Goal: Entertainment & Leisure: Consume media (video, audio)

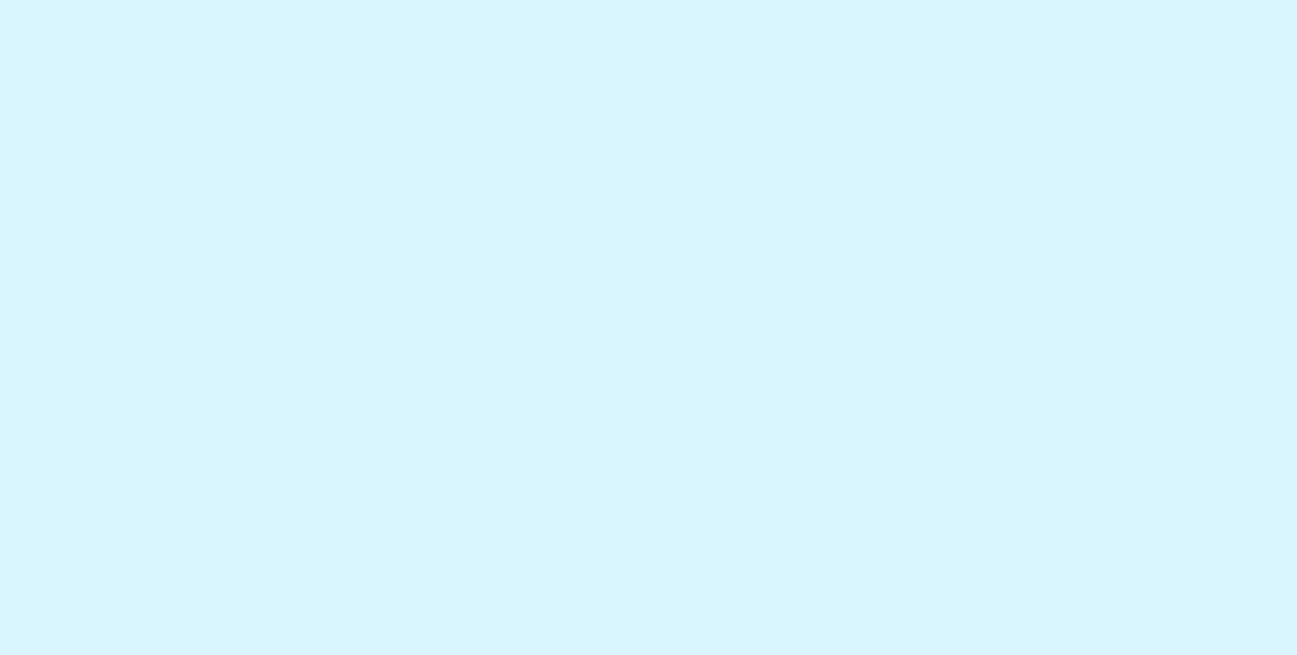
click at [877, 27] on html at bounding box center [648, 13] width 1297 height 27
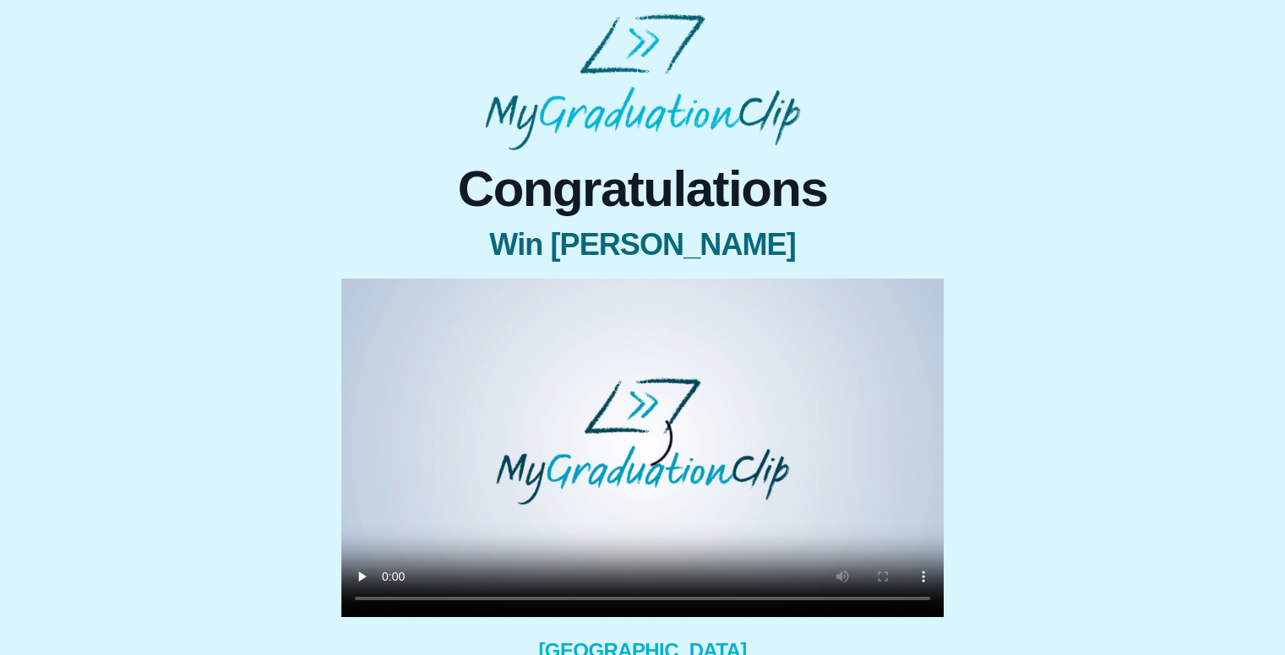
scroll to position [149, 0]
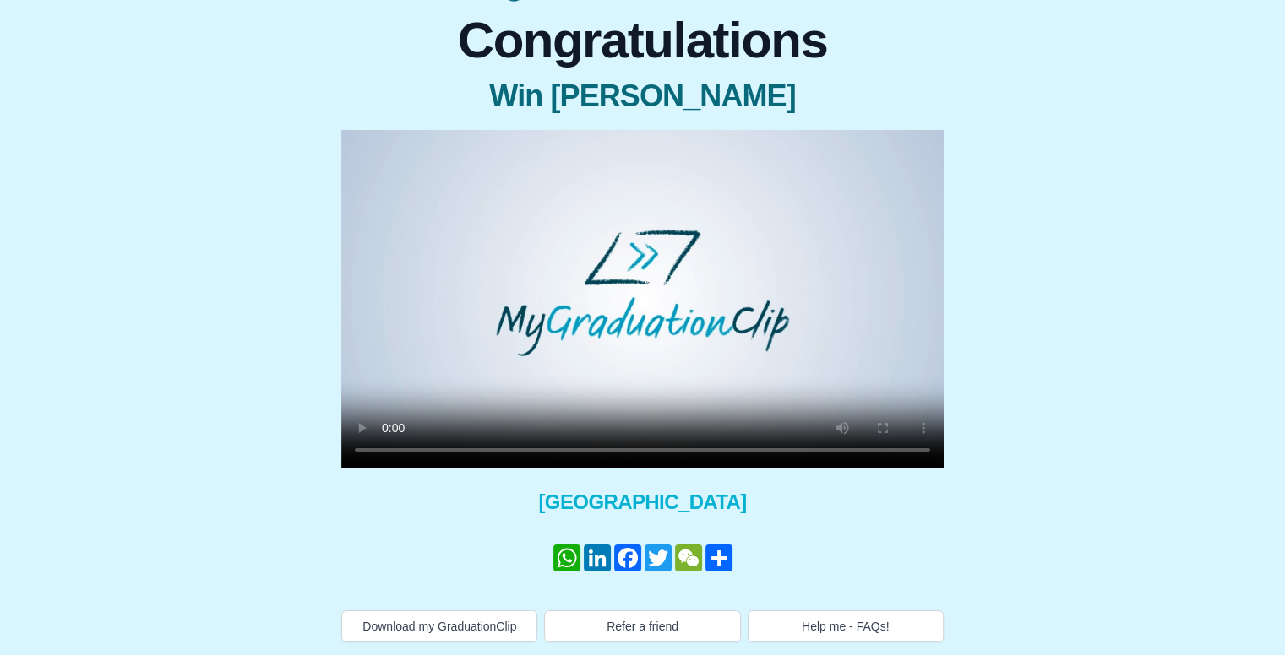
click at [689, 277] on video at bounding box center [642, 299] width 602 height 339
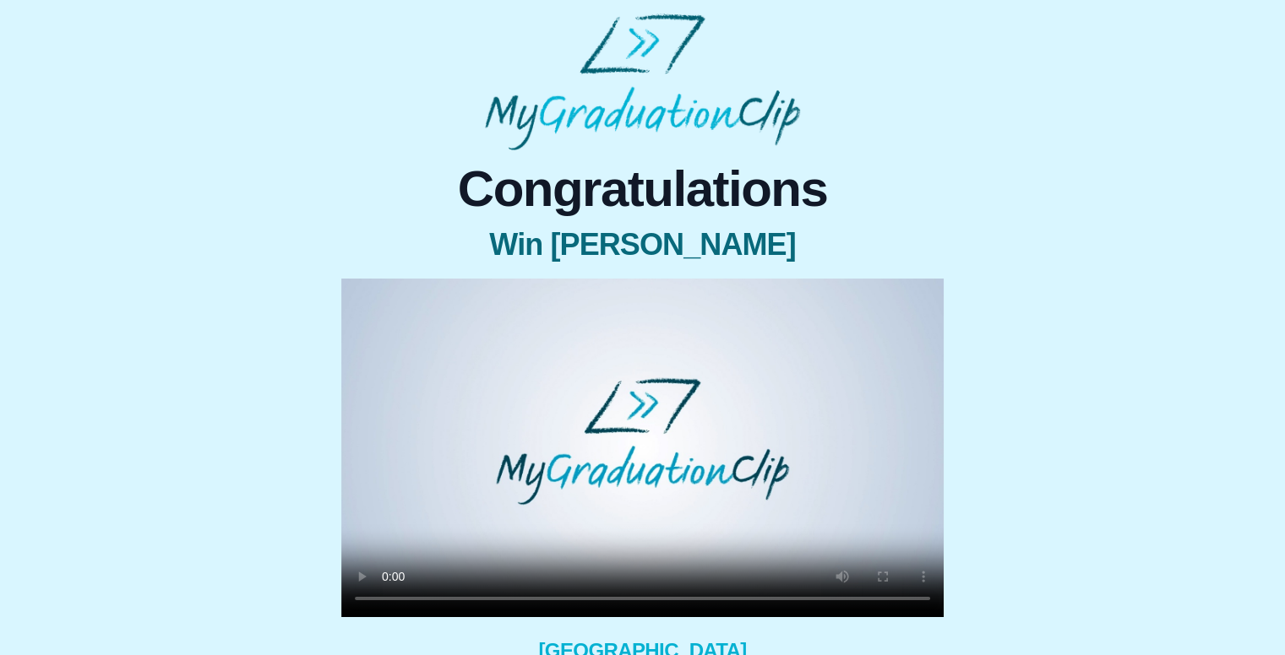
click at [618, 417] on video at bounding box center [642, 448] width 602 height 339
click at [784, 432] on video at bounding box center [642, 448] width 602 height 339
